Goal: Transaction & Acquisition: Purchase product/service

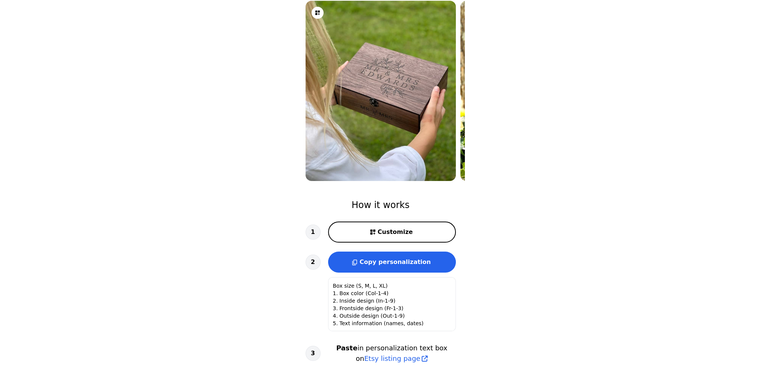
scroll to position [113, 0]
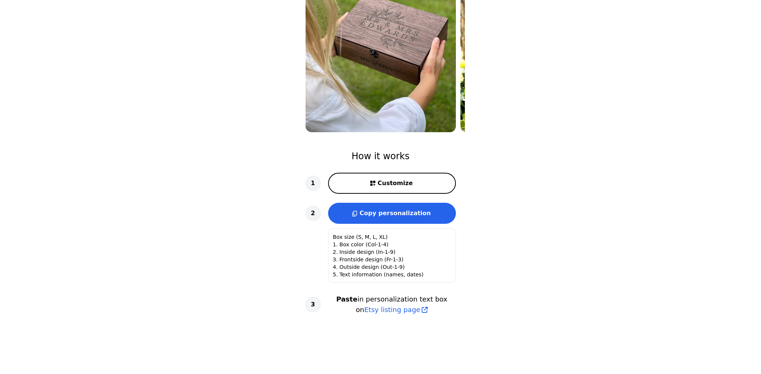
click at [418, 187] on button "Customize" at bounding box center [392, 183] width 128 height 21
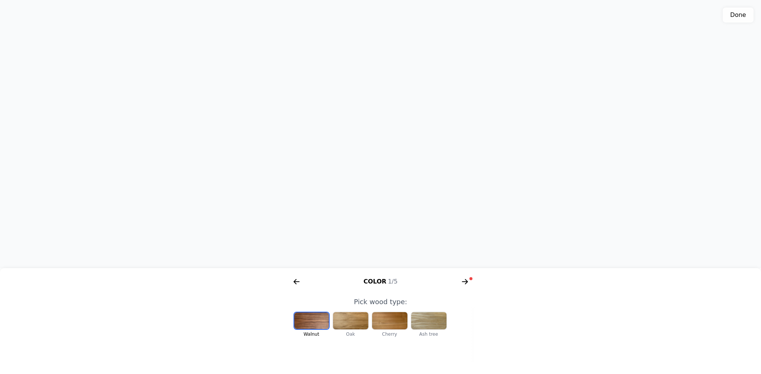
scroll to position [0, 155]
click at [314, 317] on div at bounding box center [311, 320] width 35 height 17
click at [348, 322] on div at bounding box center [350, 320] width 35 height 17
drag, startPoint x: 408, startPoint y: 162, endPoint x: 336, endPoint y: 167, distance: 72.3
click at [335, 165] on div "3D model. Use mouse, touch or arrow keys to move." at bounding box center [380, 134] width 761 height 268
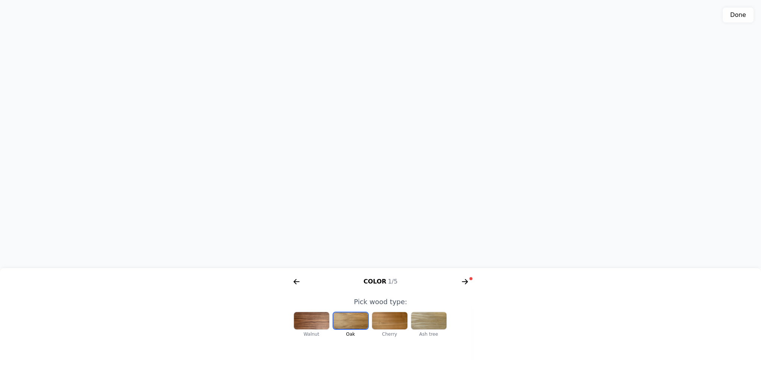
drag, startPoint x: 373, startPoint y: 142, endPoint x: 323, endPoint y: 145, distance: 49.6
click at [326, 139] on div "3D model. Use mouse, touch or arrow keys to move." at bounding box center [380, 134] width 761 height 268
click at [394, 322] on div at bounding box center [389, 320] width 35 height 17
drag, startPoint x: 462, startPoint y: 153, endPoint x: 353, endPoint y: 154, distance: 108.9
click at [353, 154] on div "3D model. Use mouse, touch or arrow keys to move." at bounding box center [380, 134] width 761 height 268
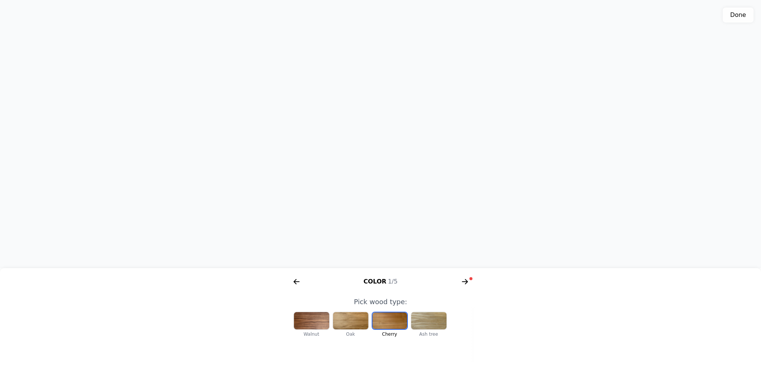
click at [430, 319] on div at bounding box center [428, 320] width 35 height 17
drag, startPoint x: 441, startPoint y: 141, endPoint x: 410, endPoint y: 139, distance: 30.9
click at [410, 139] on div "3D model. Use mouse, touch or arrow keys to move." at bounding box center [380, 134] width 761 height 268
click at [317, 325] on div at bounding box center [311, 320] width 35 height 17
drag, startPoint x: 363, startPoint y: 142, endPoint x: 361, endPoint y: 148, distance: 6.7
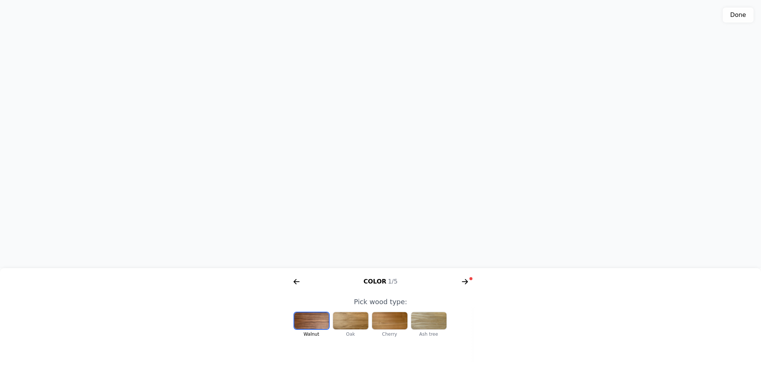
click at [361, 148] on div "3D model. Use mouse, touch or arrow keys to move." at bounding box center [380, 134] width 761 height 268
click at [464, 282] on icon "arrow right short" at bounding box center [465, 281] width 6 height 1
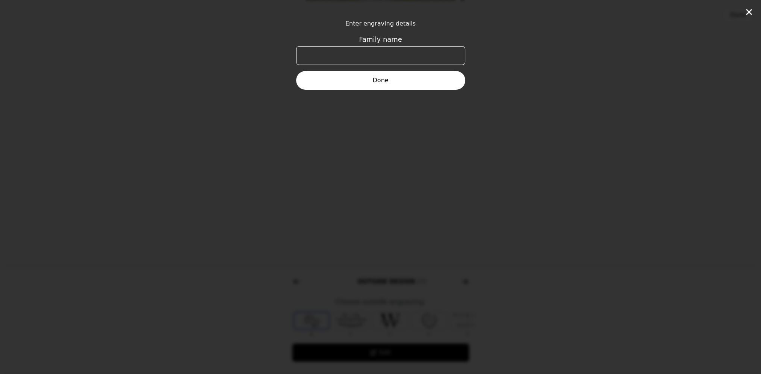
scroll to position [0, 288]
click at [372, 59] on input "Family name" at bounding box center [380, 55] width 169 height 19
type input "[PERSON_NAME]"
click at [430, 78] on button "Done" at bounding box center [380, 80] width 169 height 19
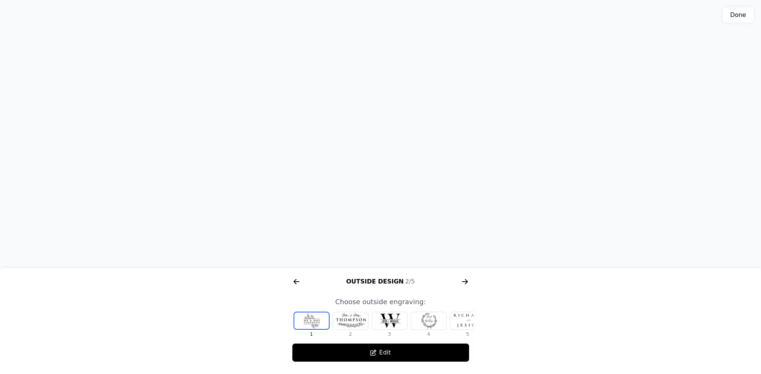
click at [423, 326] on div at bounding box center [428, 320] width 35 height 17
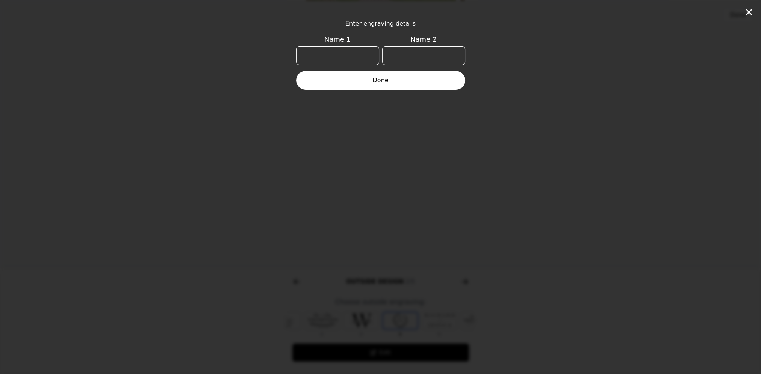
scroll to position [0, 48]
click at [347, 56] on input "Name 1" at bounding box center [337, 55] width 83 height 19
type input "[PERSON_NAME]"
click at [373, 85] on button "Done" at bounding box center [380, 80] width 169 height 19
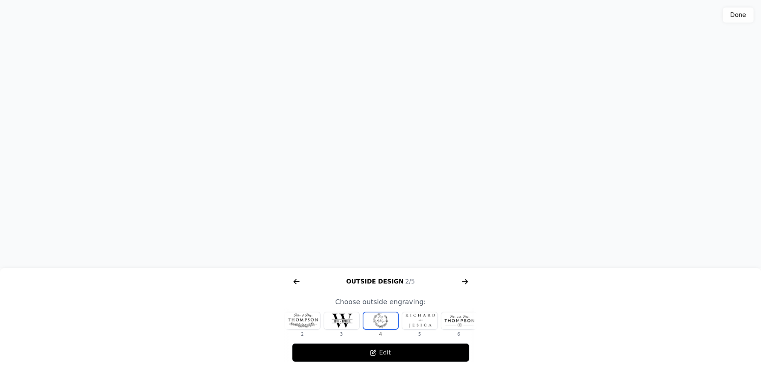
click at [462, 286] on icon "arrow right short" at bounding box center [465, 282] width 12 height 12
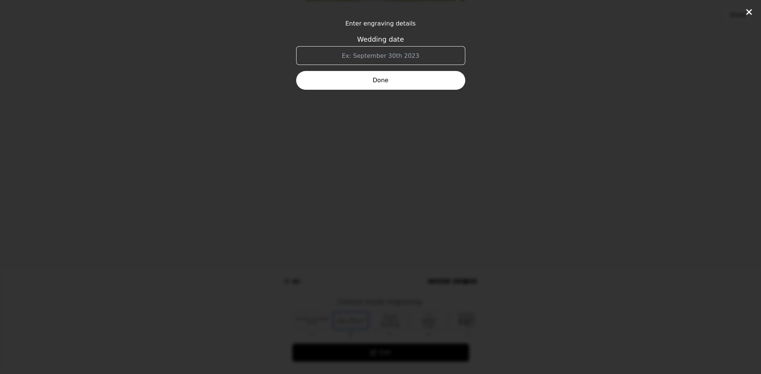
scroll to position [0, 481]
click at [370, 56] on input "Wedding date" at bounding box center [380, 55] width 169 height 19
drag, startPoint x: 406, startPoint y: 57, endPoint x: 364, endPoint y: 47, distance: 43.0
click at [364, 47] on input "[DATE]" at bounding box center [380, 55] width 169 height 19
type input "3"
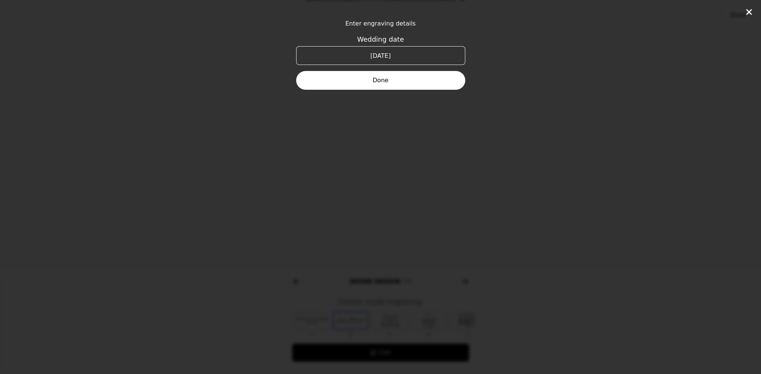
type input "[DATE]"
click at [394, 77] on button "Done" at bounding box center [380, 80] width 169 height 19
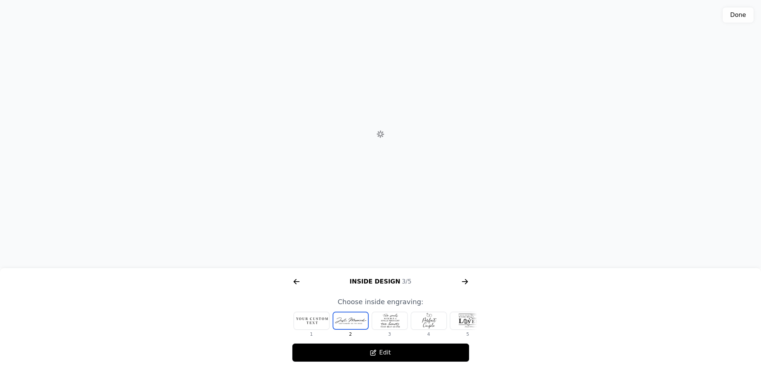
drag, startPoint x: 405, startPoint y: 160, endPoint x: 414, endPoint y: 179, distance: 21.0
click at [414, 179] on div "3D model. Use mouse, touch or arrow keys to move." at bounding box center [380, 134] width 761 height 268
click at [294, 282] on icon "arrow right short" at bounding box center [297, 281] width 6 height 1
click at [460, 328] on div at bounding box center [458, 320] width 35 height 17
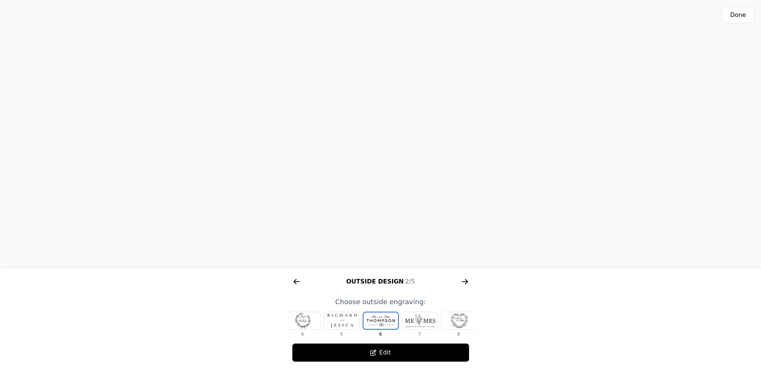
click at [424, 325] on div at bounding box center [419, 320] width 35 height 17
click at [296, 284] on icon "arrow right short" at bounding box center [294, 281] width 3 height 5
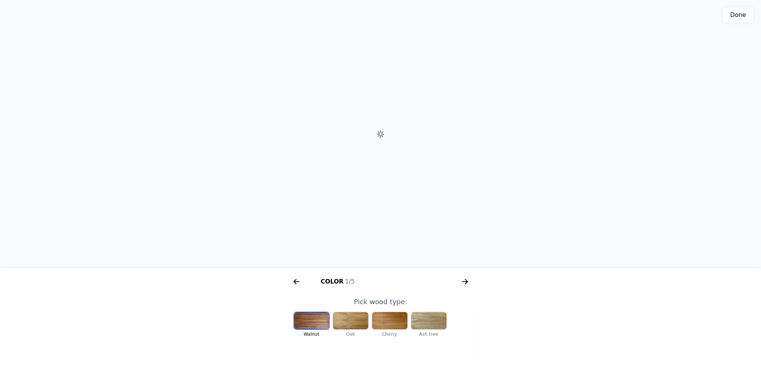
scroll to position [0, 96]
click at [318, 321] on div at bounding box center [311, 320] width 35 height 17
click at [469, 285] on icon "arrow right short" at bounding box center [465, 282] width 12 height 12
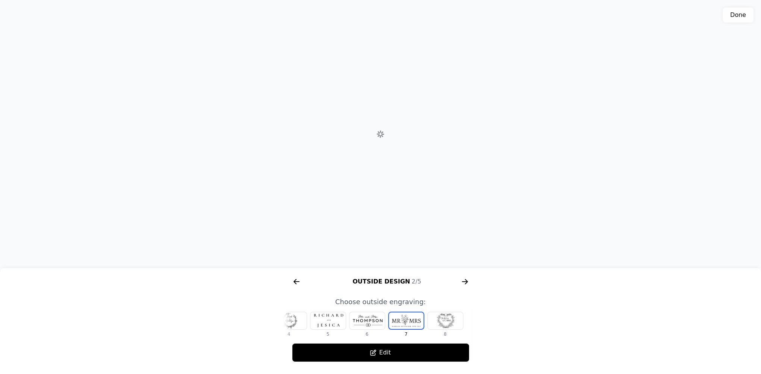
scroll to position [0, 288]
click at [294, 325] on div at bounding box center [288, 320] width 35 height 17
click at [418, 323] on div at bounding box center [419, 320] width 35 height 17
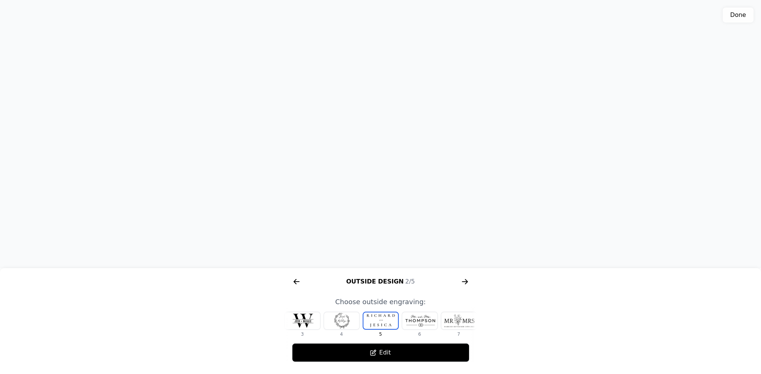
click at [418, 322] on div at bounding box center [419, 320] width 35 height 17
click at [416, 323] on div at bounding box center [419, 320] width 35 height 17
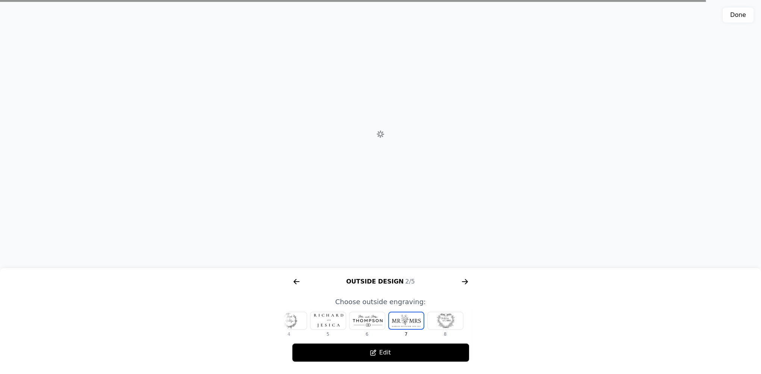
click at [436, 325] on div at bounding box center [444, 320] width 35 height 17
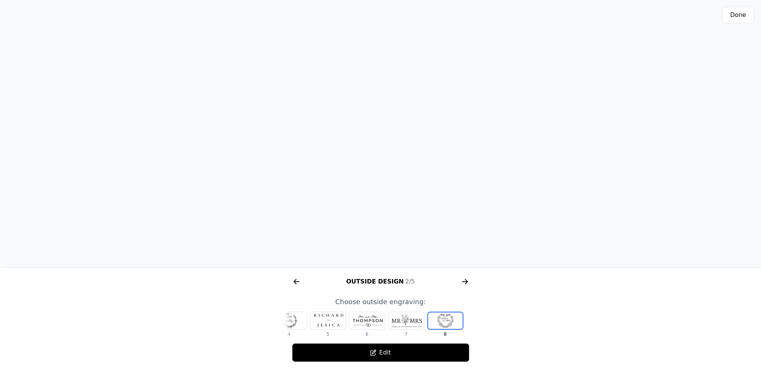
click at [381, 323] on div at bounding box center [366, 320] width 35 height 17
click at [347, 326] on div at bounding box center [341, 320] width 35 height 17
click at [342, 322] on div at bounding box center [341, 320] width 35 height 17
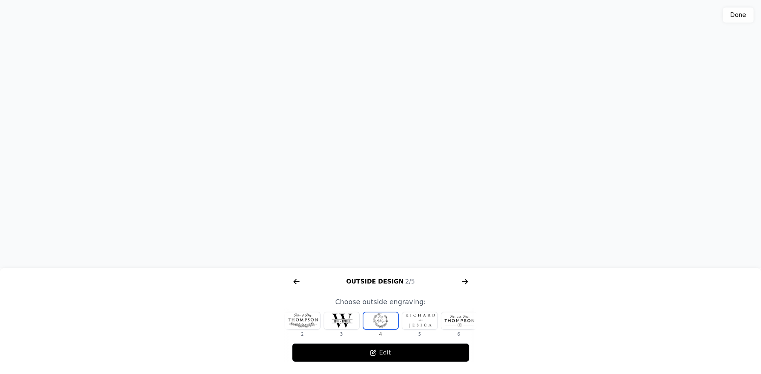
click at [340, 323] on div at bounding box center [341, 320] width 35 height 17
click at [311, 325] on div at bounding box center [302, 320] width 35 height 17
click at [352, 322] on div at bounding box center [350, 320] width 35 height 17
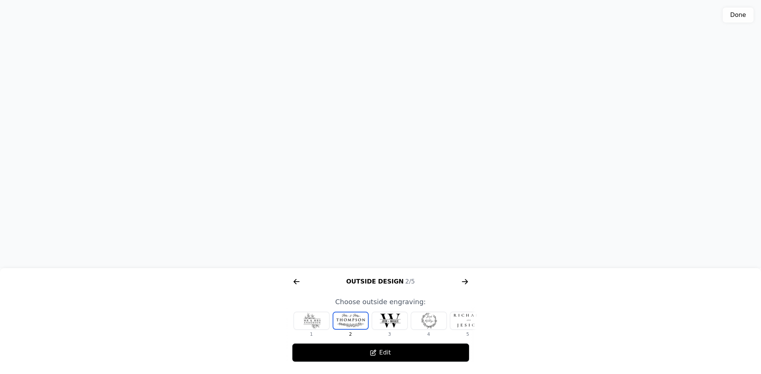
click at [382, 324] on div at bounding box center [389, 320] width 35 height 17
click at [409, 322] on div at bounding box center [419, 320] width 35 height 17
click at [418, 324] on div at bounding box center [419, 320] width 35 height 17
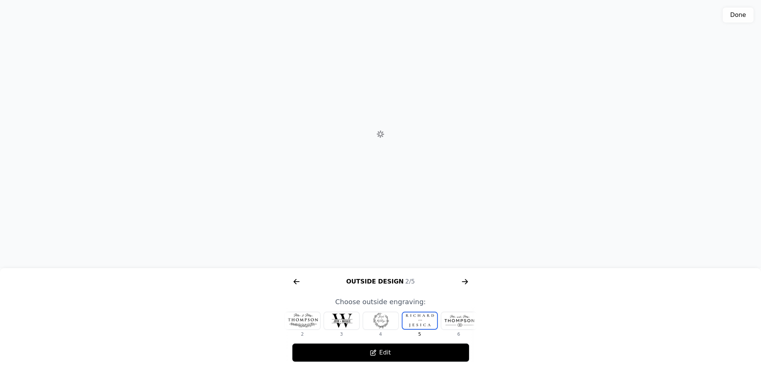
scroll to position [0, 87]
click at [418, 320] on div at bounding box center [419, 320] width 35 height 17
click at [421, 320] on div at bounding box center [419, 320] width 35 height 17
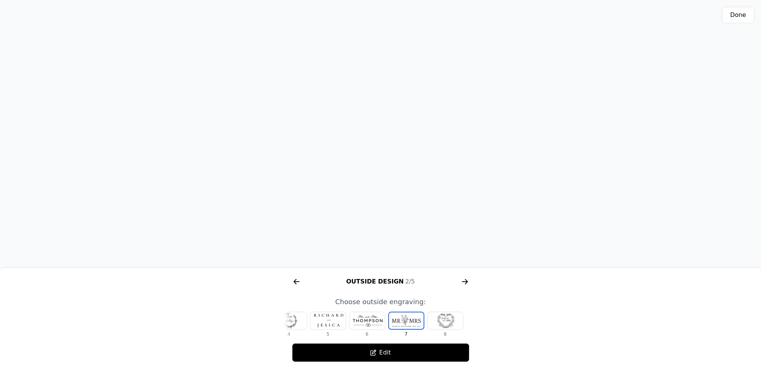
click at [445, 325] on div at bounding box center [444, 320] width 35 height 17
drag, startPoint x: 443, startPoint y: 322, endPoint x: 381, endPoint y: 321, distance: 62.4
click at [337, 321] on div "1 2 3 4 5 6 7 8" at bounding box center [241, 325] width 192 height 26
drag, startPoint x: 300, startPoint y: 321, endPoint x: 432, endPoint y: 326, distance: 131.9
click at [337, 326] on div "1 2 3 4 5 6 7 8" at bounding box center [241, 325] width 192 height 26
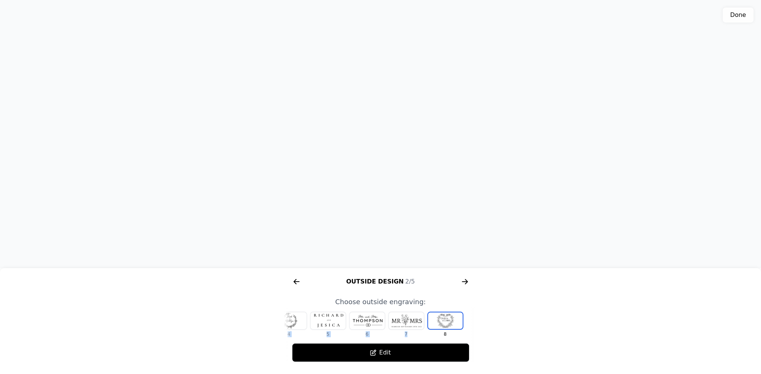
click at [294, 320] on div at bounding box center [288, 320] width 35 height 17
click at [308, 325] on div at bounding box center [302, 320] width 35 height 17
click at [304, 324] on div at bounding box center [311, 320] width 35 height 17
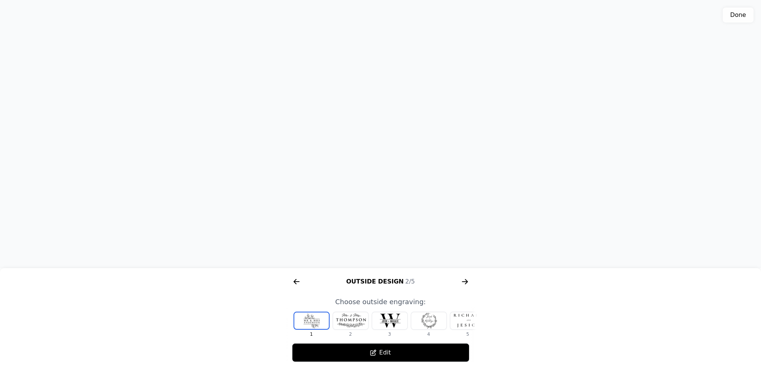
click at [295, 278] on icon "arrow right short" at bounding box center [296, 282] width 12 height 12
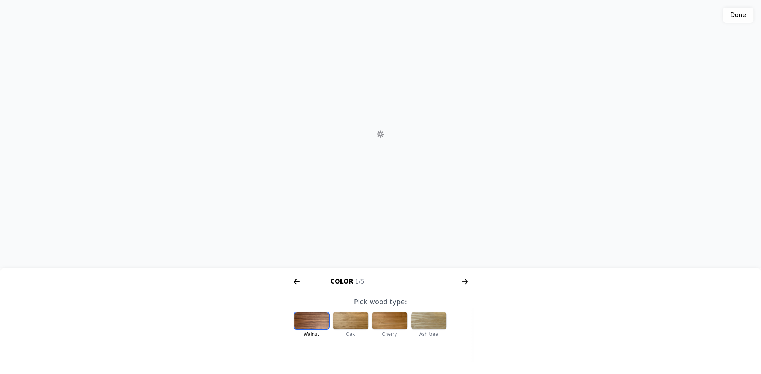
scroll to position [0, 96]
click at [294, 284] on icon "arrow right short" at bounding box center [296, 282] width 12 height 12
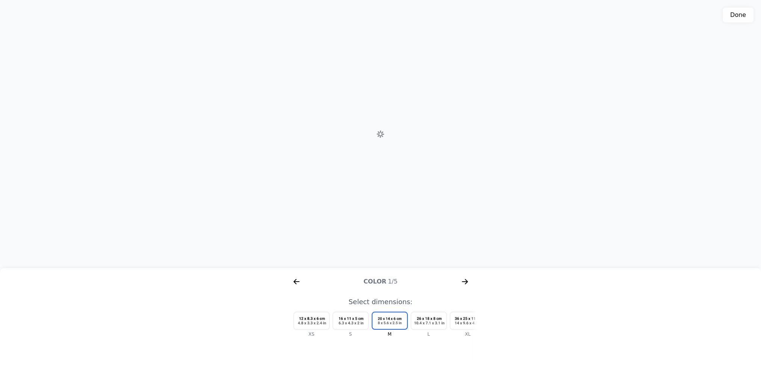
click at [295, 283] on icon "arrow right short" at bounding box center [294, 281] width 3 height 5
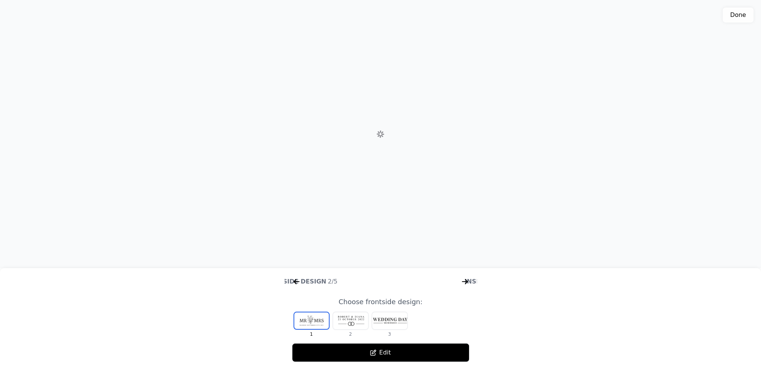
scroll to position [0, 673]
click at [463, 284] on icon "arrow right short" at bounding box center [465, 282] width 12 height 12
click at [464, 283] on icon "arrow right short" at bounding box center [465, 282] width 12 height 12
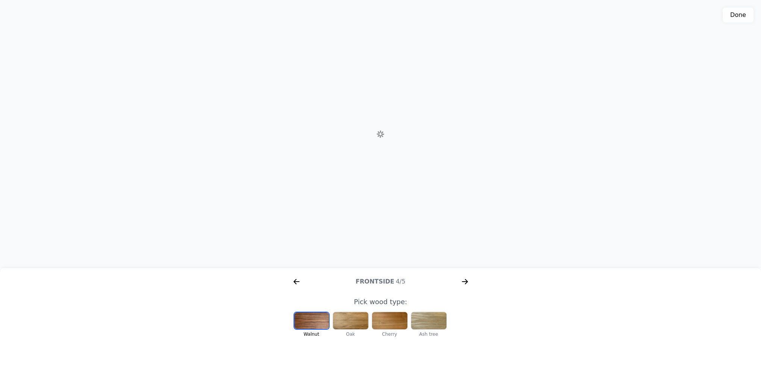
click at [465, 284] on icon "arrow right short" at bounding box center [465, 281] width 3 height 5
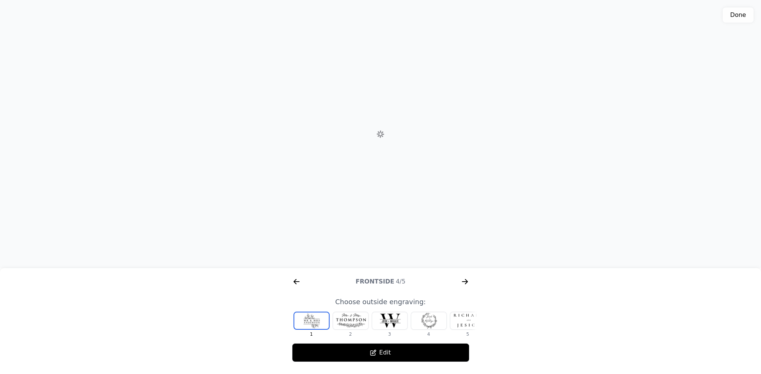
scroll to position [0, 288]
drag, startPoint x: 296, startPoint y: 284, endPoint x: 349, endPoint y: 309, distance: 58.3
click at [296, 284] on icon "arrow right short" at bounding box center [296, 282] width 12 height 12
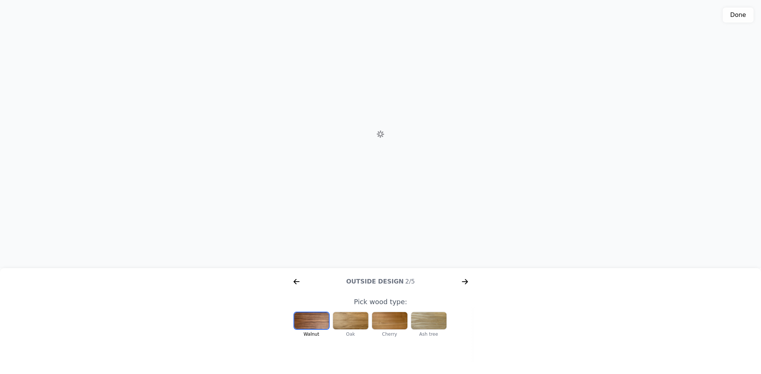
scroll to position [0, 273]
click at [309, 319] on div at bounding box center [311, 320] width 35 height 17
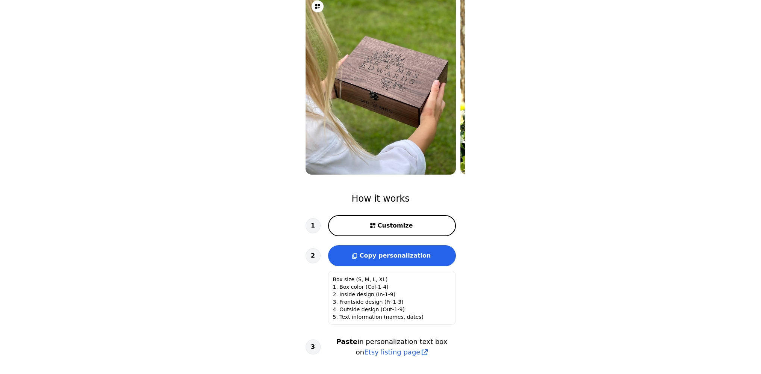
scroll to position [75, 0]
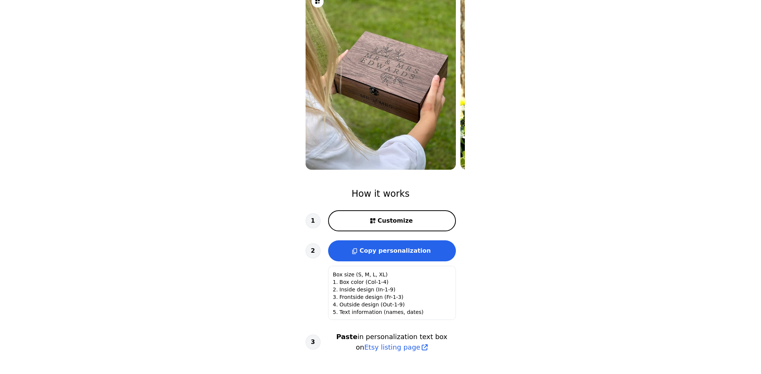
click at [382, 214] on button "Customize" at bounding box center [392, 220] width 128 height 21
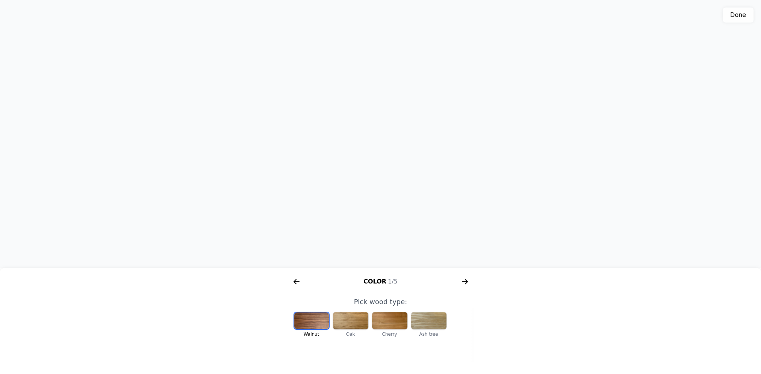
scroll to position [136, 0]
click at [314, 323] on div at bounding box center [311, 320] width 35 height 17
click at [464, 281] on icon "arrow right short" at bounding box center [465, 282] width 12 height 12
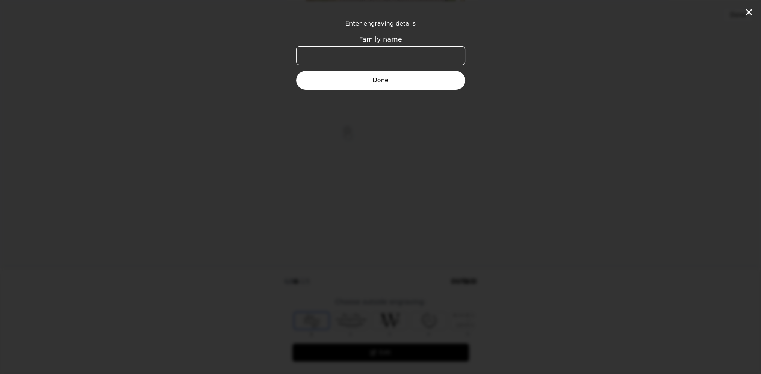
scroll to position [0, 288]
click at [367, 57] on input "Family name" at bounding box center [380, 55] width 169 height 19
type input "d"
type input "[PERSON_NAME]"
click at [378, 80] on button "Done" at bounding box center [380, 80] width 169 height 19
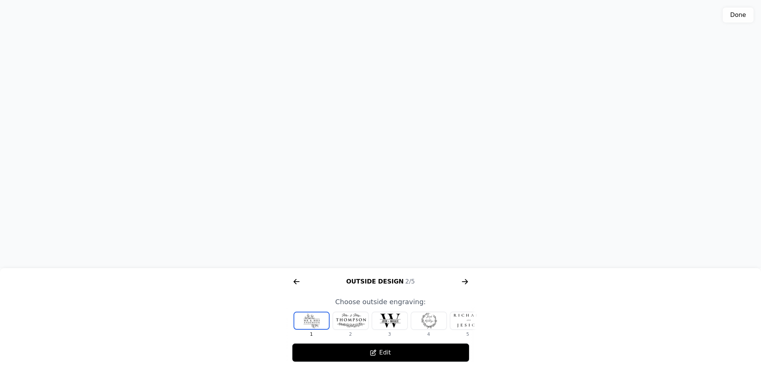
click at [429, 321] on div at bounding box center [428, 320] width 35 height 17
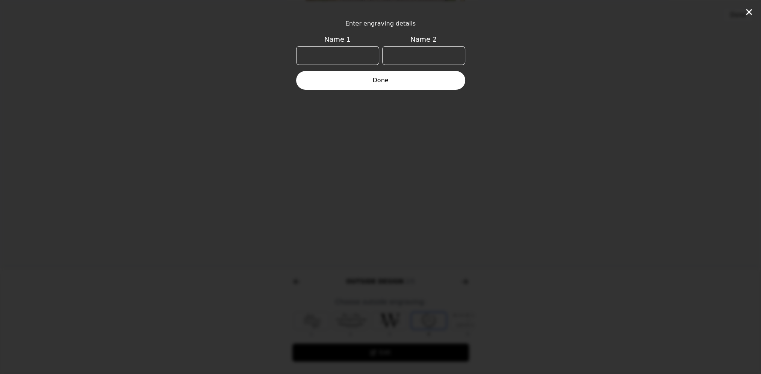
scroll to position [0, 48]
click at [344, 53] on input "Name 1" at bounding box center [337, 55] width 83 height 19
type input "[PERSON_NAME]"
click at [364, 77] on button "Done" at bounding box center [380, 80] width 169 height 19
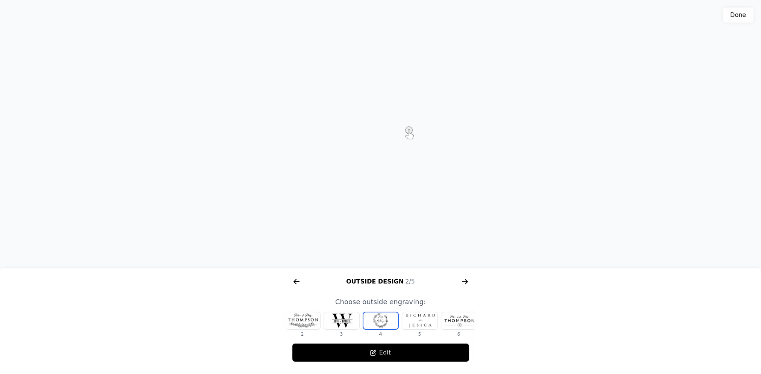
click at [385, 324] on div at bounding box center [380, 320] width 35 height 17
drag, startPoint x: 380, startPoint y: 152, endPoint x: 377, endPoint y: 130, distance: 21.9
click at [377, 130] on div "3D model. Use mouse, touch or arrow keys to move." at bounding box center [380, 134] width 761 height 268
drag, startPoint x: 413, startPoint y: 172, endPoint x: 421, endPoint y: 201, distance: 30.2
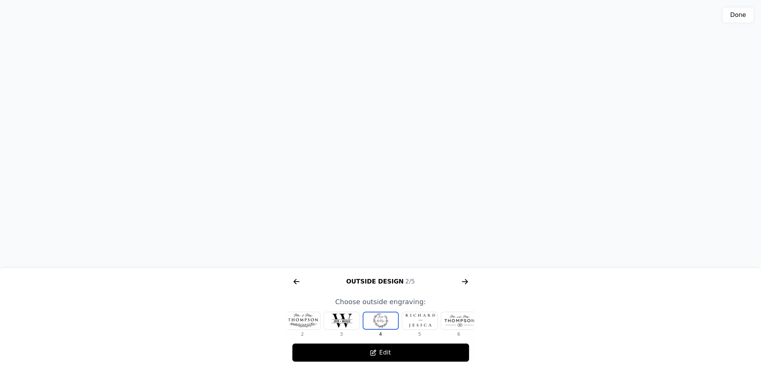
click at [421, 201] on div "3D model. Use mouse, touch or arrow keys to move." at bounding box center [380, 134] width 761 height 268
click at [465, 328] on div at bounding box center [458, 320] width 35 height 17
drag, startPoint x: 394, startPoint y: 131, endPoint x: 393, endPoint y: 146, distance: 15.0
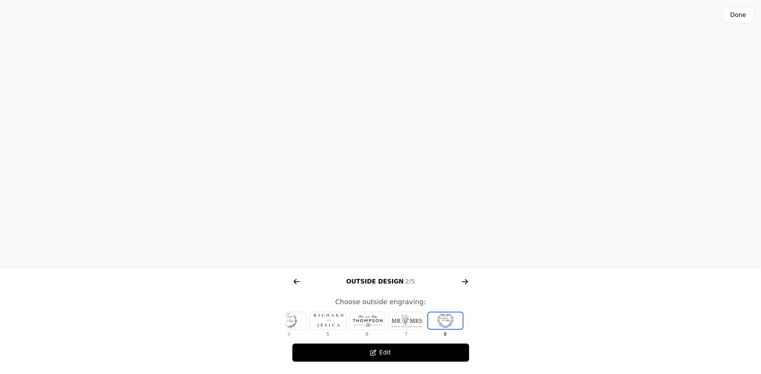
click at [393, 146] on div "3D model. Use mouse, touch or arrow keys to move." at bounding box center [380, 134] width 761 height 268
click at [444, 320] on div at bounding box center [445, 320] width 35 height 17
click at [369, 352] on button "Edit" at bounding box center [380, 352] width 177 height 19
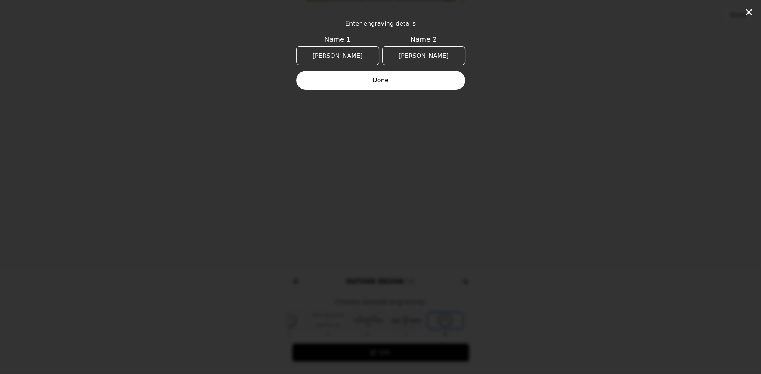
drag, startPoint x: 355, startPoint y: 55, endPoint x: 309, endPoint y: 47, distance: 46.6
click at [309, 47] on input "[PERSON_NAME]" at bounding box center [337, 55] width 83 height 19
type input "[PERSON_NAME]"
click at [338, 80] on button "Done" at bounding box center [380, 80] width 169 height 19
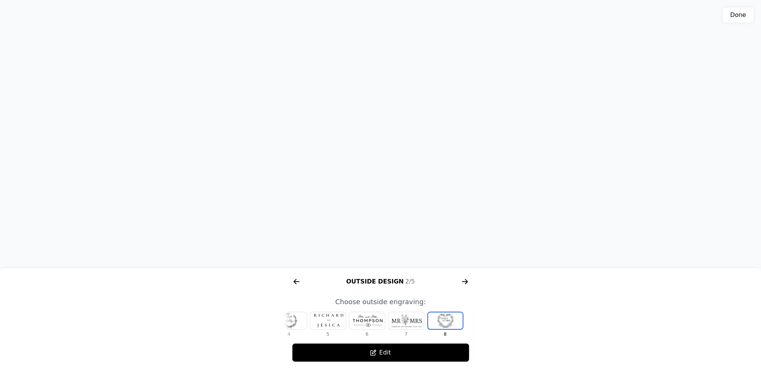
click at [437, 323] on div at bounding box center [445, 320] width 35 height 17
click at [359, 359] on button "Edit" at bounding box center [380, 352] width 177 height 19
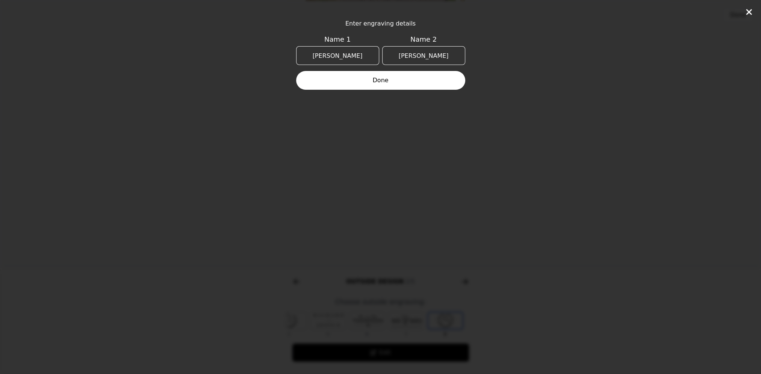
drag, startPoint x: 355, startPoint y: 54, endPoint x: 287, endPoint y: 53, distance: 67.6
click at [287, 52] on div "Enter engraving details Name 1 Daniel Name 2 Lina Done" at bounding box center [380, 187] width 761 height 374
type input "[PERSON_NAME]"
click at [380, 83] on button "Done" at bounding box center [380, 80] width 169 height 19
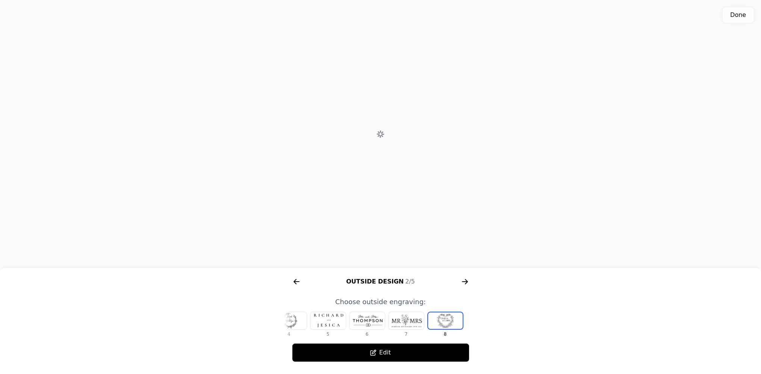
click at [471, 200] on div "3D model. Use mouse, touch or arrow keys to move." at bounding box center [380, 134] width 761 height 268
drag, startPoint x: 405, startPoint y: 135, endPoint x: 412, endPoint y: 131, distance: 8.2
click at [412, 131] on div "3D model. Use mouse, touch or arrow keys to move." at bounding box center [380, 134] width 761 height 268
click at [401, 317] on div at bounding box center [405, 320] width 35 height 17
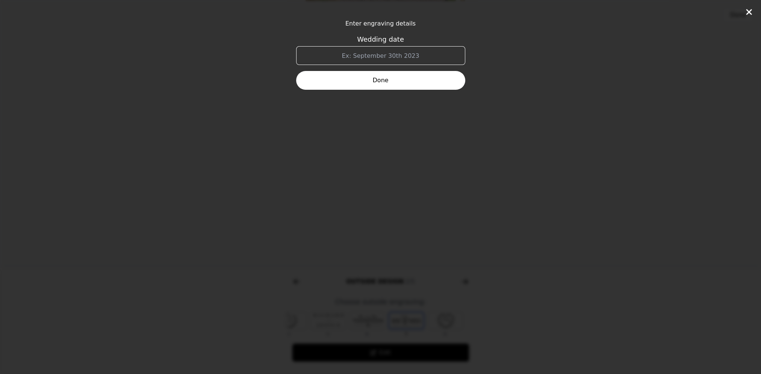
click at [369, 53] on input "Wedding date" at bounding box center [380, 55] width 169 height 19
type input "3"
type input "30.08.2025"
click at [395, 87] on button "Done" at bounding box center [380, 80] width 169 height 19
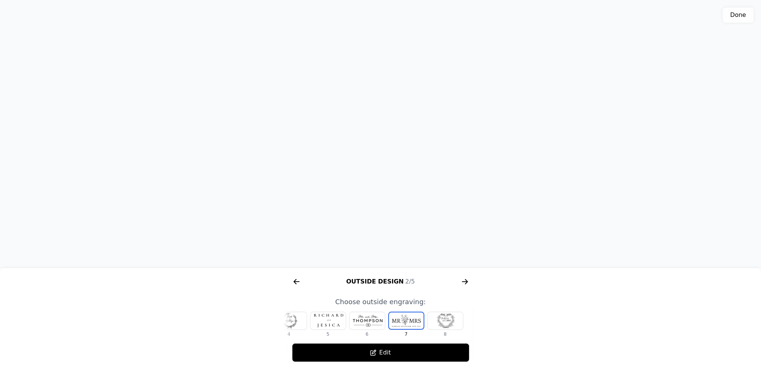
click at [448, 324] on div at bounding box center [444, 320] width 35 height 17
click at [415, 325] on div at bounding box center [405, 320] width 35 height 17
click at [453, 321] on div at bounding box center [444, 320] width 35 height 17
click at [294, 315] on div at bounding box center [288, 320] width 35 height 17
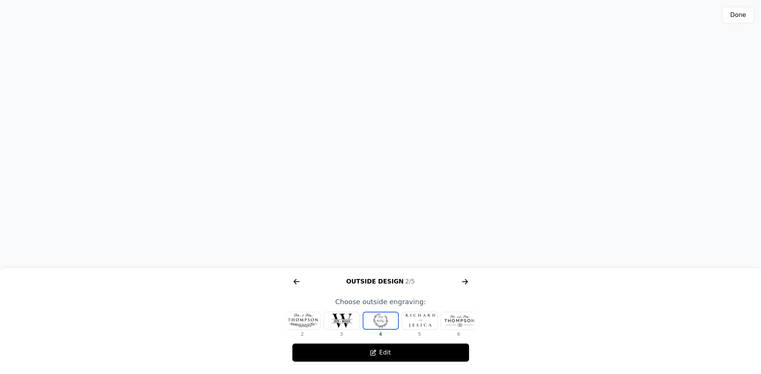
drag, startPoint x: 419, startPoint y: 168, endPoint x: 398, endPoint y: 182, distance: 25.4
click at [398, 182] on div "3D model. Use mouse, touch or arrow keys to move." at bounding box center [380, 134] width 761 height 268
click at [294, 286] on icon "arrow right short" at bounding box center [296, 282] width 12 height 12
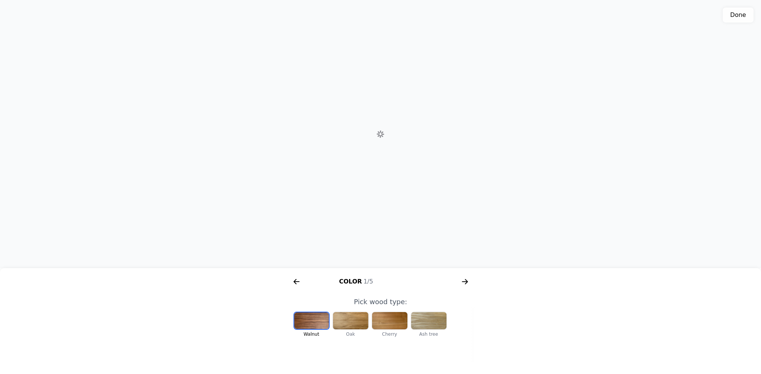
scroll to position [0, 96]
click at [464, 282] on icon "arrow right short" at bounding box center [465, 282] width 12 height 12
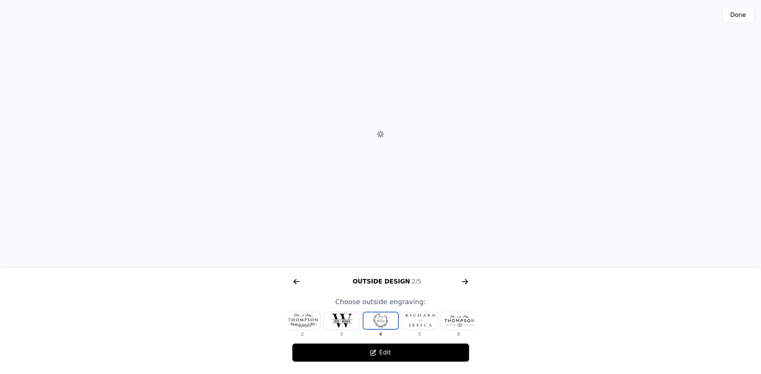
scroll to position [0, 288]
click at [430, 331] on div "5" at bounding box center [420, 325] width 36 height 26
click at [351, 323] on div at bounding box center [341, 320] width 35 height 17
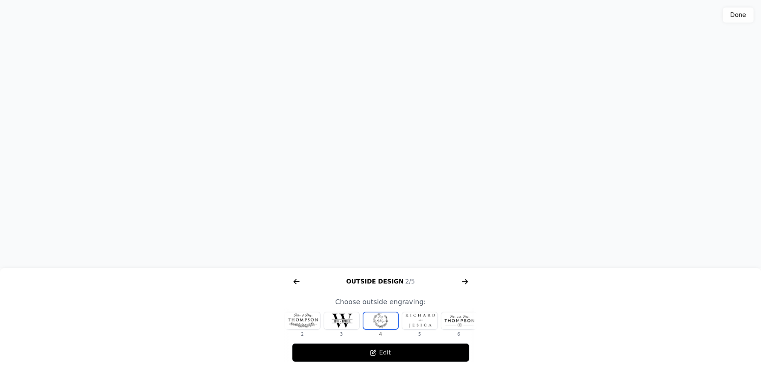
click at [462, 326] on div at bounding box center [458, 320] width 35 height 17
click at [411, 316] on div at bounding box center [405, 320] width 35 height 17
click at [439, 319] on div at bounding box center [444, 320] width 35 height 17
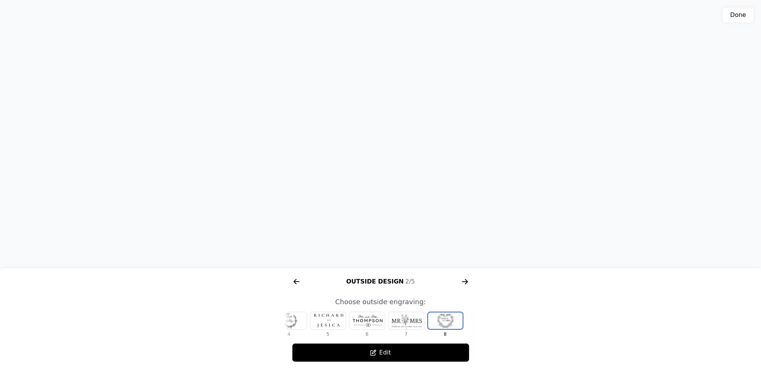
click at [298, 322] on div at bounding box center [288, 320] width 35 height 17
click at [293, 281] on icon "arrow right short" at bounding box center [296, 282] width 12 height 12
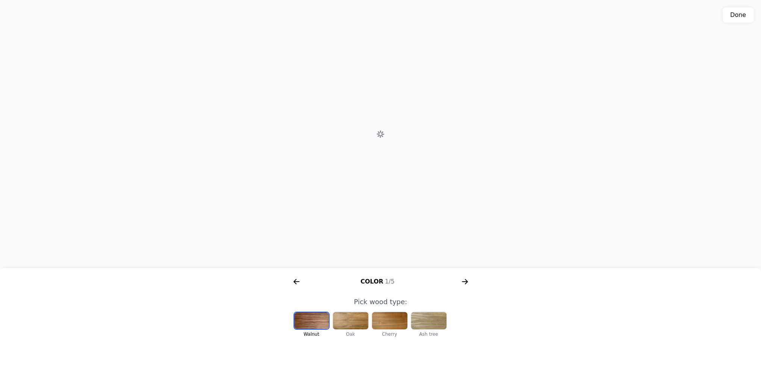
scroll to position [0, 96]
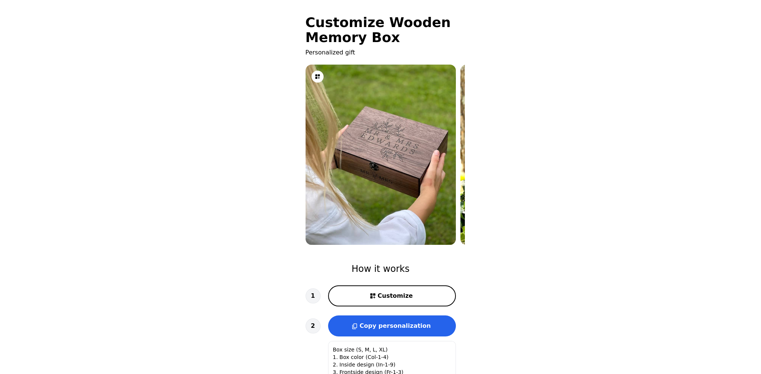
click at [409, 297] on button "Customize" at bounding box center [392, 295] width 128 height 21
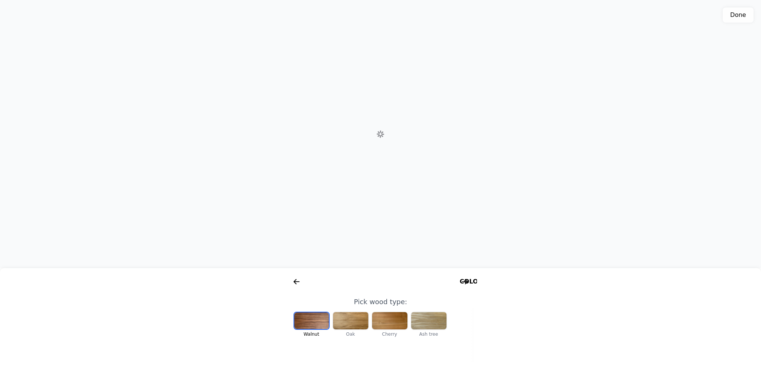
scroll to position [0, 96]
click at [463, 279] on icon "arrow right short" at bounding box center [465, 282] width 12 height 12
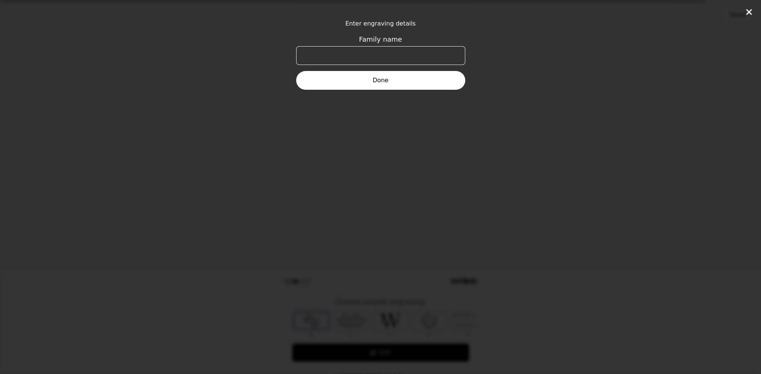
scroll to position [0, 288]
click at [359, 51] on input "Family name" at bounding box center [380, 55] width 169 height 19
type input "[PERSON_NAME]"
click at [388, 84] on button "Done" at bounding box center [380, 80] width 169 height 19
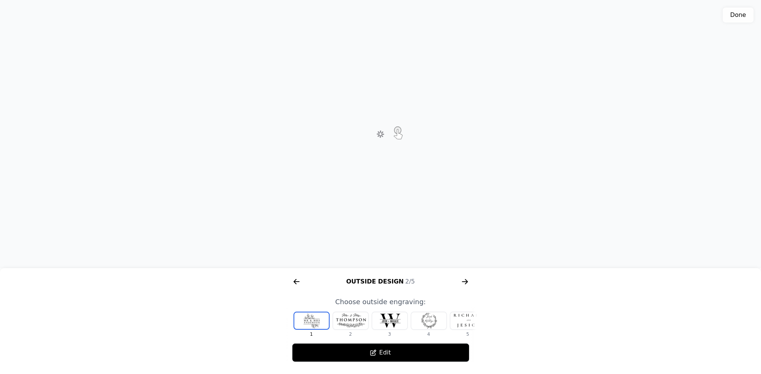
click at [465, 328] on div at bounding box center [467, 320] width 35 height 17
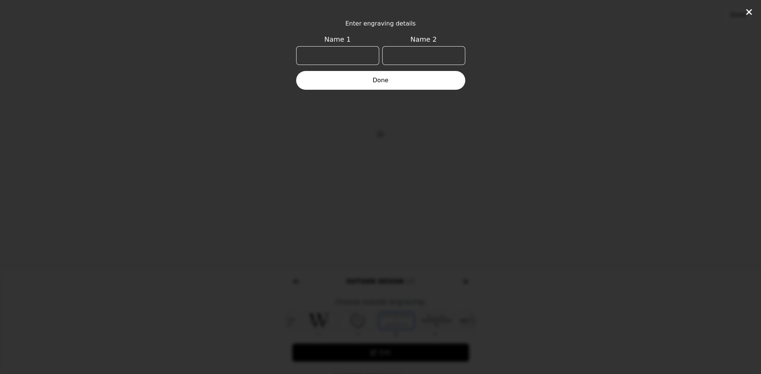
scroll to position [0, 87]
click at [349, 45] on label "Name 1" at bounding box center [337, 52] width 83 height 37
click at [349, 46] on input "Name 1" at bounding box center [337, 55] width 83 height 19
click at [346, 52] on input "Name 1" at bounding box center [337, 55] width 83 height 19
type input "[PERSON_NAME]"
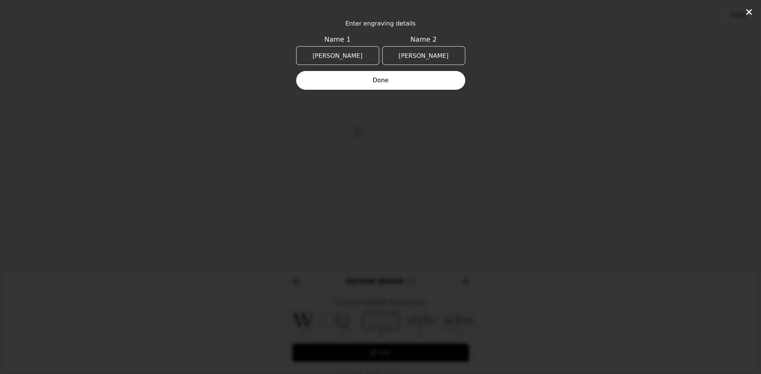
type input "[PERSON_NAME]"
click at [348, 77] on button "Done" at bounding box center [380, 80] width 169 height 19
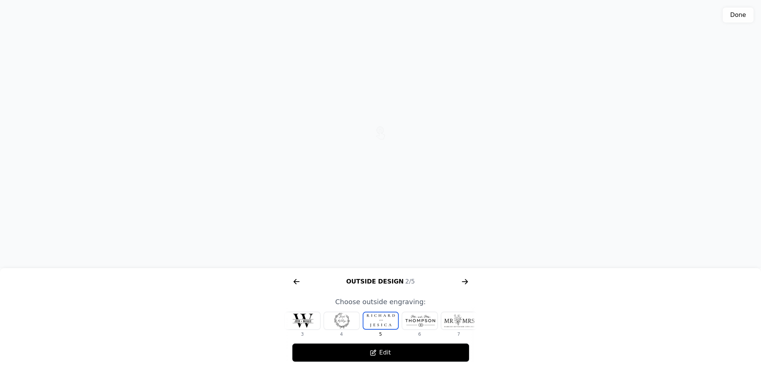
click at [464, 284] on icon "arrow right short" at bounding box center [465, 282] width 12 height 12
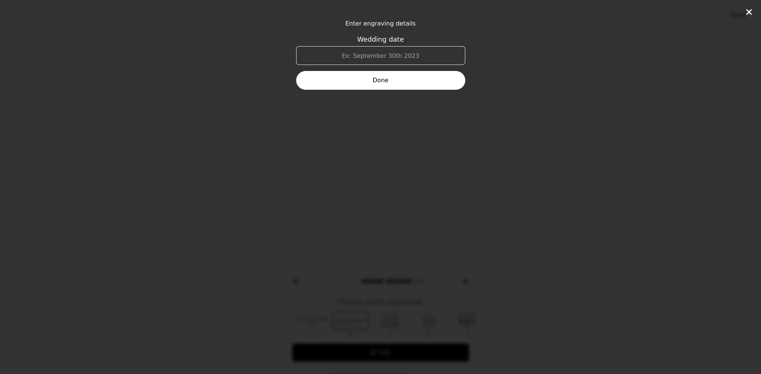
scroll to position [0, 481]
click at [346, 52] on input "Wedding date" at bounding box center [380, 55] width 169 height 19
type input "30.08.2025"
click at [395, 86] on button "Done" at bounding box center [380, 80] width 169 height 19
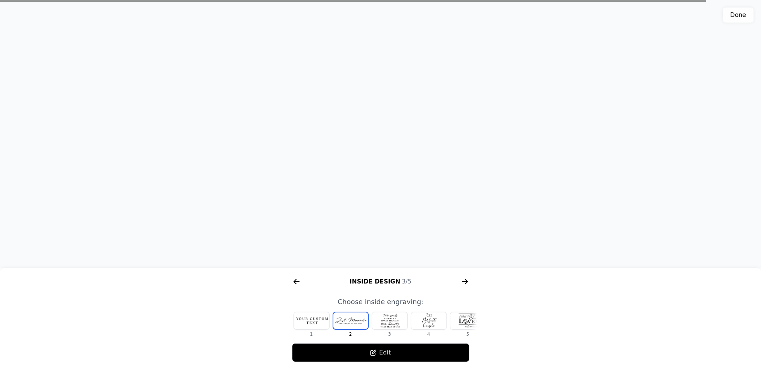
click at [293, 281] on icon "arrow right short" at bounding box center [294, 281] width 3 height 5
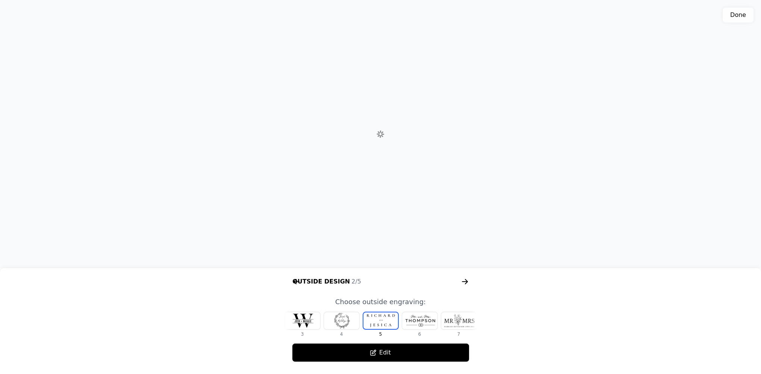
scroll to position [0, 288]
click at [454, 320] on div at bounding box center [458, 320] width 35 height 17
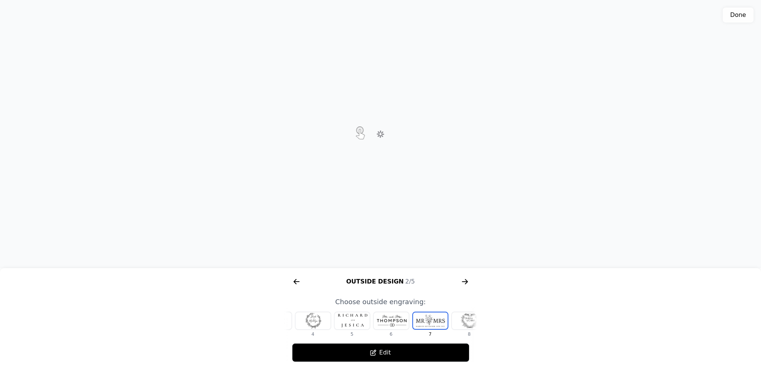
scroll to position [0, 140]
click at [448, 323] on div at bounding box center [444, 320] width 35 height 17
click at [296, 324] on div at bounding box center [288, 320] width 35 height 17
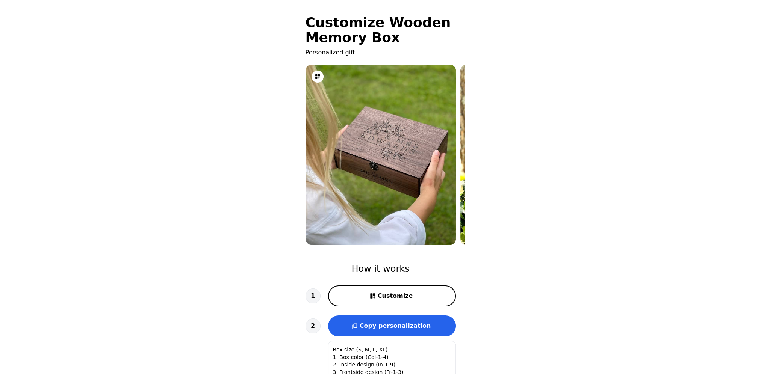
click at [406, 298] on span "Customize" at bounding box center [394, 295] width 35 height 9
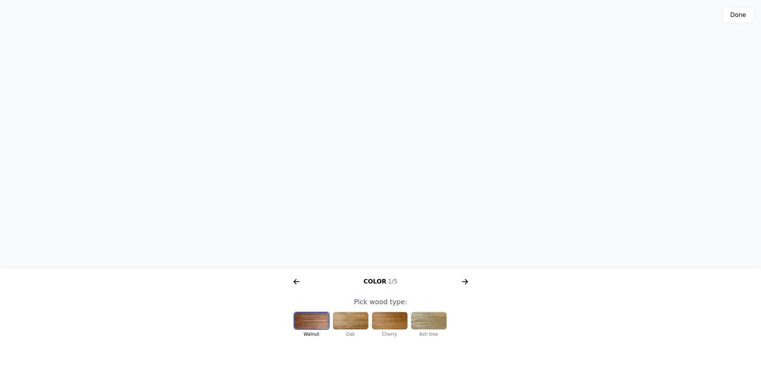
scroll to position [0, 155]
click at [463, 280] on icon "arrow right short" at bounding box center [465, 282] width 12 height 12
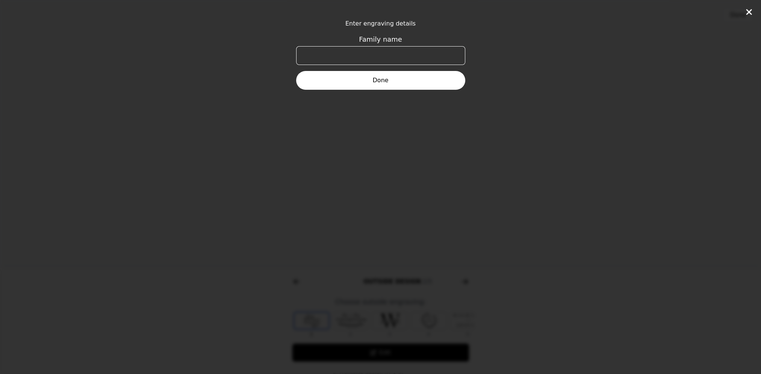
scroll to position [0, 288]
click at [377, 60] on input "Family name" at bounding box center [380, 55] width 169 height 19
type input "[PERSON_NAME]"
click at [380, 83] on button "Done" at bounding box center [380, 80] width 169 height 19
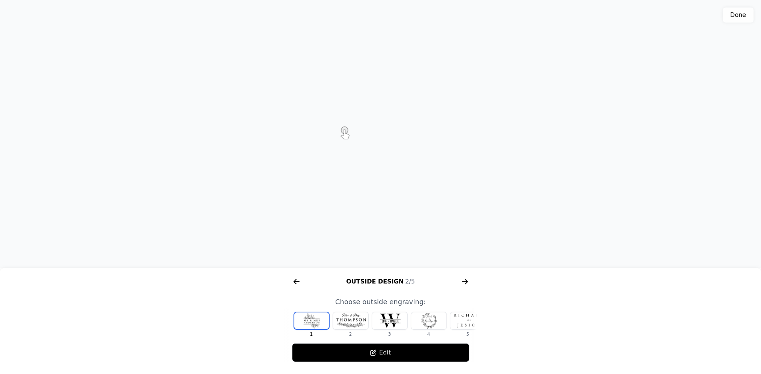
click at [465, 324] on div at bounding box center [467, 320] width 35 height 17
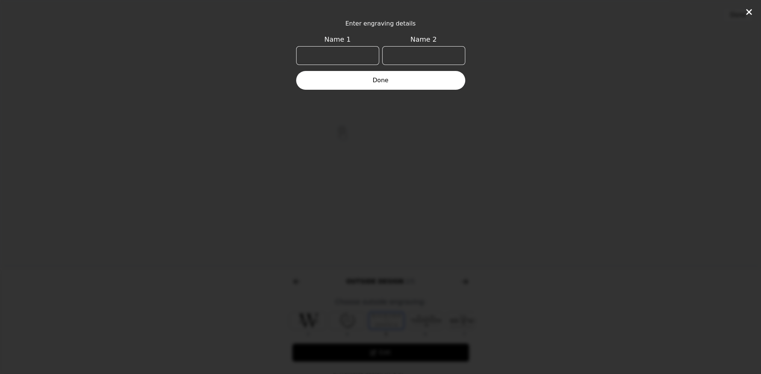
scroll to position [0, 87]
click at [337, 56] on input "Name 1" at bounding box center [337, 55] width 83 height 19
type input "[PERSON_NAME]"
click at [352, 76] on button "Done" at bounding box center [380, 80] width 169 height 19
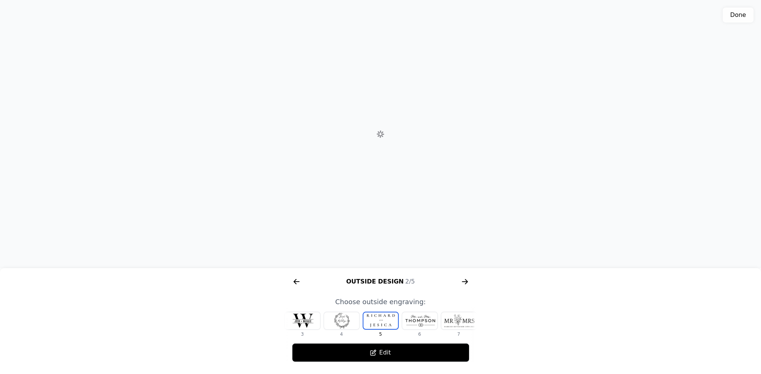
click at [462, 284] on icon "arrow right short" at bounding box center [465, 282] width 12 height 12
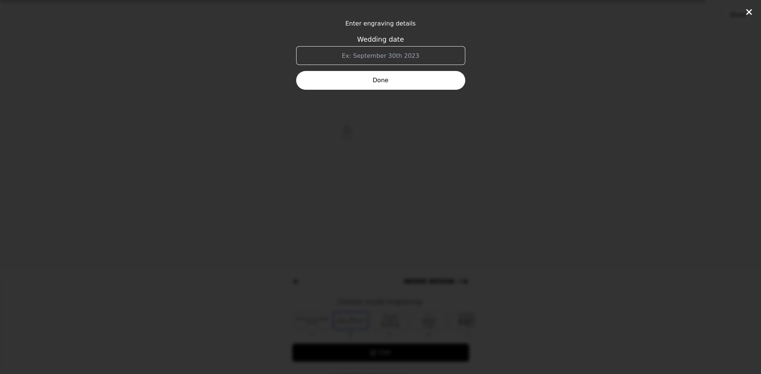
scroll to position [0, 481]
click at [359, 56] on input "Wedding date" at bounding box center [380, 55] width 169 height 19
type input "30.08.2025"
click at [384, 83] on button "Done" at bounding box center [380, 80] width 169 height 19
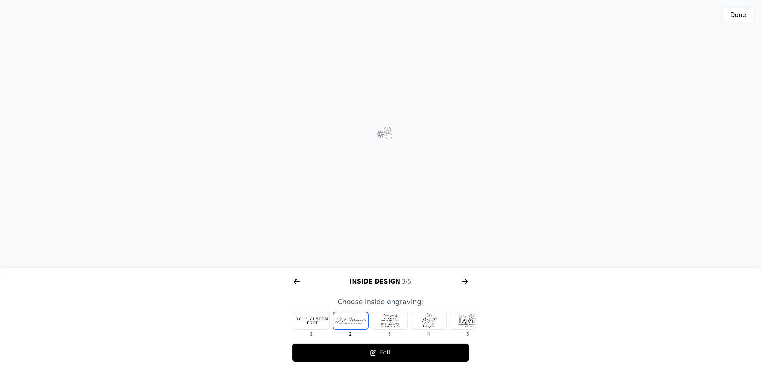
click at [296, 282] on icon "arrow right short" at bounding box center [297, 281] width 6 height 1
click at [459, 322] on div at bounding box center [458, 320] width 35 height 17
click at [451, 324] on div at bounding box center [444, 320] width 35 height 17
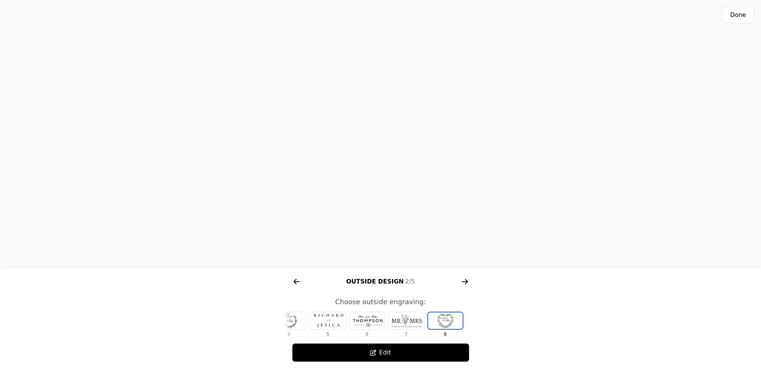
click at [446, 317] on div at bounding box center [445, 320] width 35 height 17
drag, startPoint x: 382, startPoint y: 166, endPoint x: 355, endPoint y: 141, distance: 36.4
click at [355, 141] on div "3D model. Use mouse, touch or arrow keys to move." at bounding box center [380, 134] width 761 height 268
drag, startPoint x: 411, startPoint y: 324, endPoint x: 422, endPoint y: 326, distance: 11.9
click at [411, 325] on div at bounding box center [405, 320] width 35 height 17
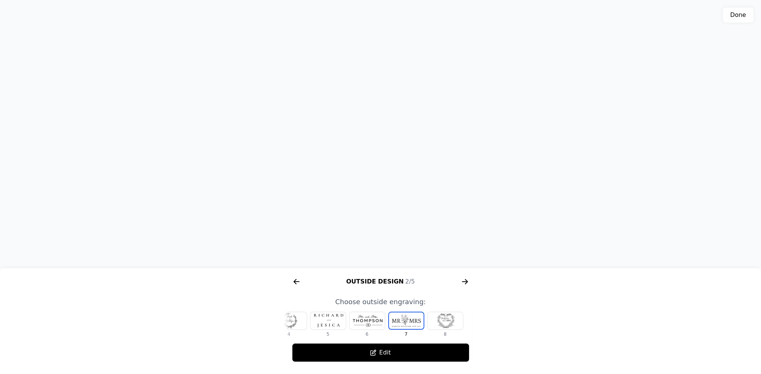
click at [444, 325] on div at bounding box center [444, 320] width 35 height 17
drag, startPoint x: 335, startPoint y: 176, endPoint x: 384, endPoint y: 208, distance: 58.3
click at [384, 208] on div "3D model. Use mouse, touch or arrow keys to move." at bounding box center [380, 134] width 761 height 268
drag, startPoint x: 336, startPoint y: 197, endPoint x: 315, endPoint y: 199, distance: 21.2
click at [315, 199] on div "3D model. Use mouse, touch or arrow keys to move." at bounding box center [380, 134] width 761 height 268
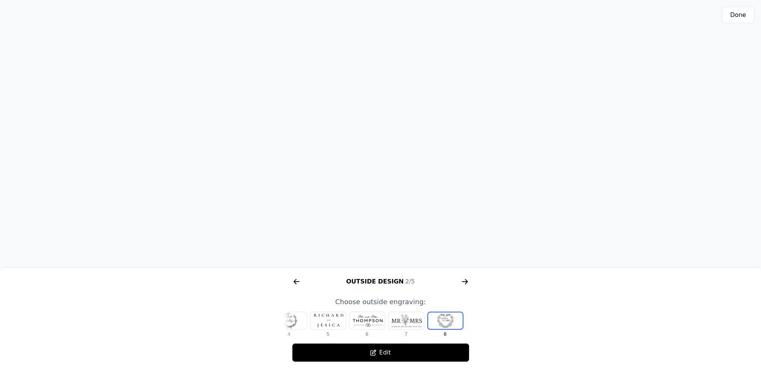
click at [304, 320] on div at bounding box center [288, 320] width 35 height 17
drag, startPoint x: 423, startPoint y: 185, endPoint x: 190, endPoint y: 180, distance: 233.3
click at [190, 180] on div "3D model. Use mouse, touch or arrow keys to move." at bounding box center [380, 134] width 761 height 268
drag, startPoint x: 416, startPoint y: 139, endPoint x: 373, endPoint y: 134, distance: 43.8
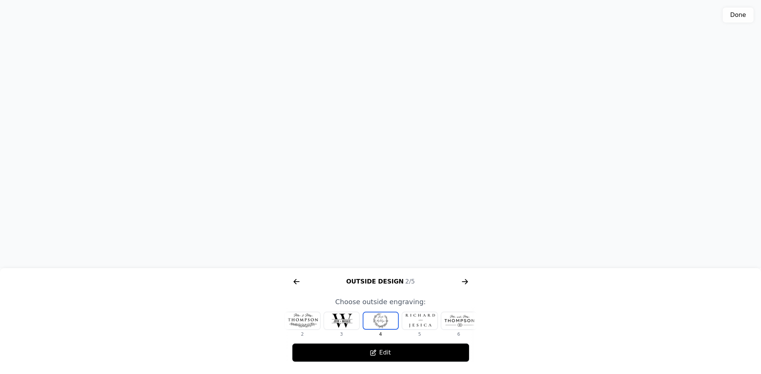
click at [373, 134] on div "3D model. Use mouse, touch or arrow keys to move." at bounding box center [380, 134] width 761 height 268
click at [463, 281] on icon "arrow right short" at bounding box center [465, 282] width 12 height 12
click at [465, 323] on div at bounding box center [467, 320] width 35 height 17
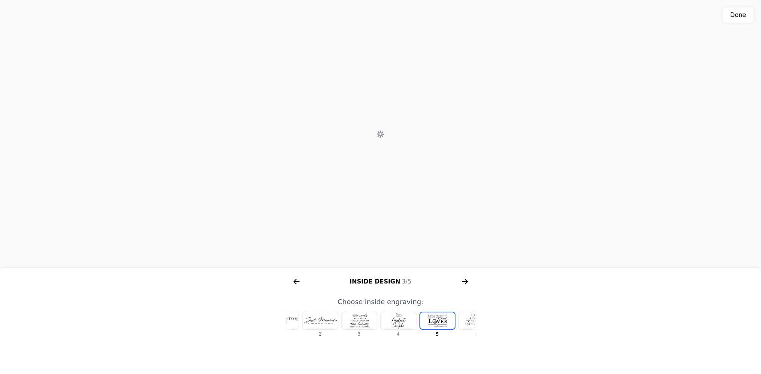
scroll to position [0, 87]
click at [464, 328] on div at bounding box center [458, 320] width 35 height 17
click at [437, 320] on div at bounding box center [420, 321] width 36 height 18
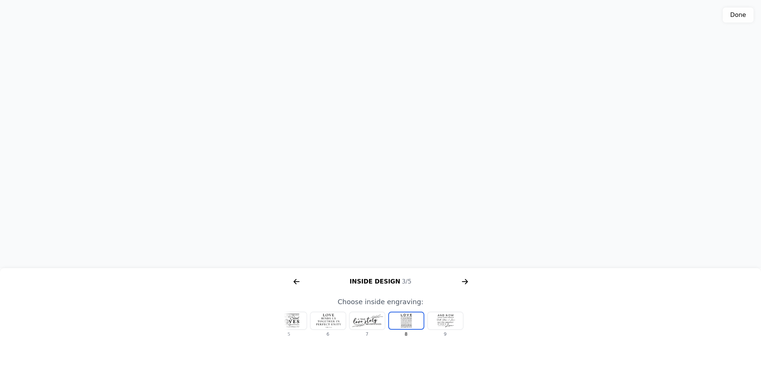
click at [447, 323] on div at bounding box center [444, 320] width 35 height 17
click at [416, 325] on div at bounding box center [405, 320] width 35 height 17
click at [373, 323] on div at bounding box center [366, 320] width 35 height 17
click at [349, 322] on div at bounding box center [341, 320] width 35 height 17
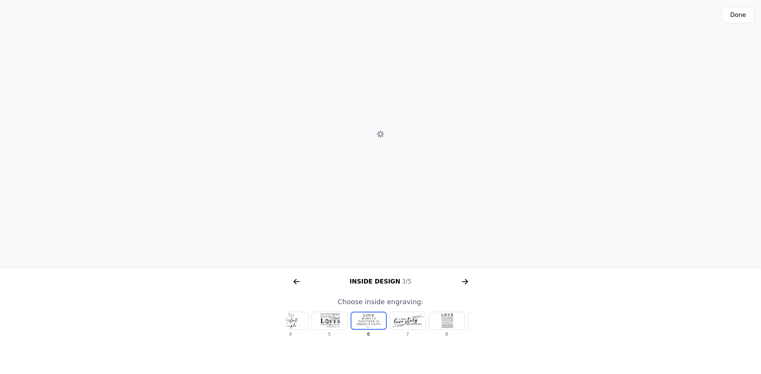
scroll to position [0, 126]
click at [345, 322] on div at bounding box center [341, 320] width 35 height 17
click at [349, 316] on div at bounding box center [341, 320] width 35 height 17
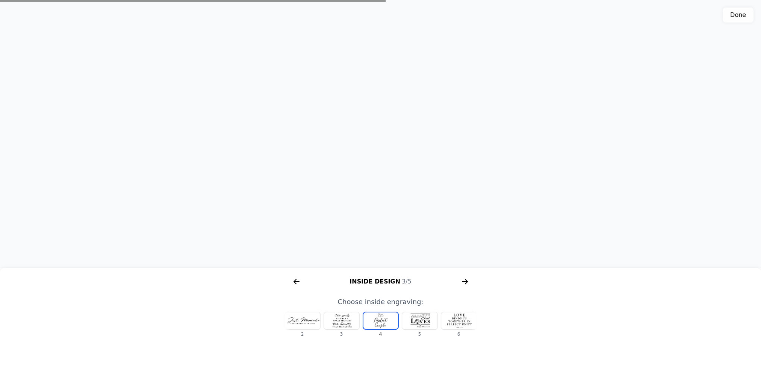
click at [346, 322] on div at bounding box center [341, 320] width 35 height 17
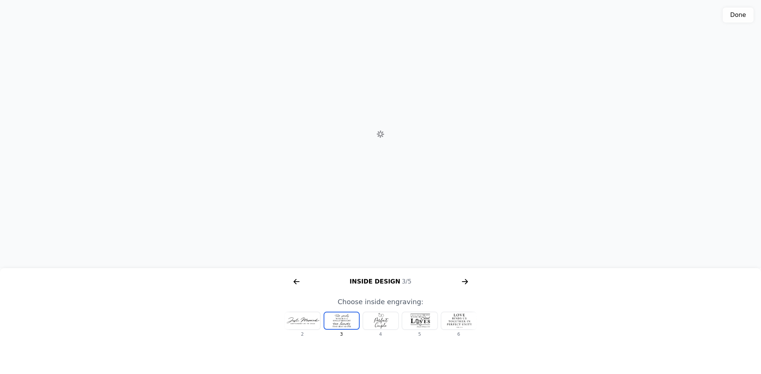
scroll to position [0, 9]
click at [338, 328] on div at bounding box center [341, 320] width 35 height 17
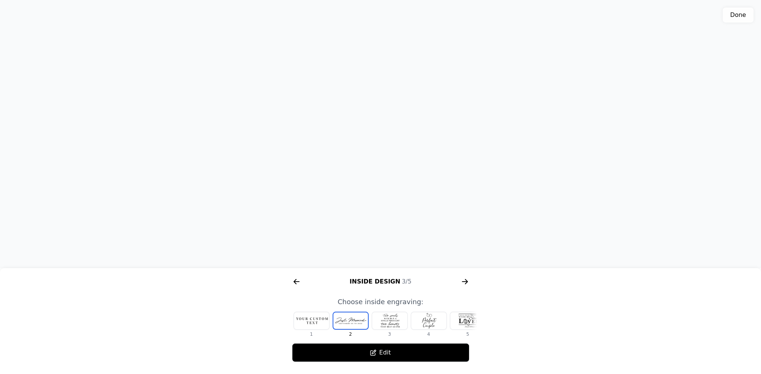
click at [465, 282] on icon "arrow right short" at bounding box center [465, 282] width 12 height 12
click at [354, 324] on div at bounding box center [350, 320] width 35 height 17
click at [397, 318] on div at bounding box center [389, 320] width 35 height 17
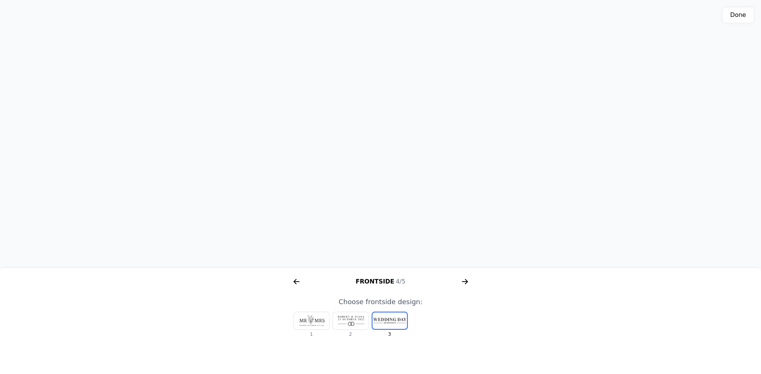
drag, startPoint x: 369, startPoint y: 164, endPoint x: 371, endPoint y: 190, distance: 26.0
click at [371, 190] on div "3D model. Use mouse, touch or arrow keys to move." at bounding box center [380, 134] width 761 height 268
click at [348, 320] on div at bounding box center [350, 320] width 35 height 17
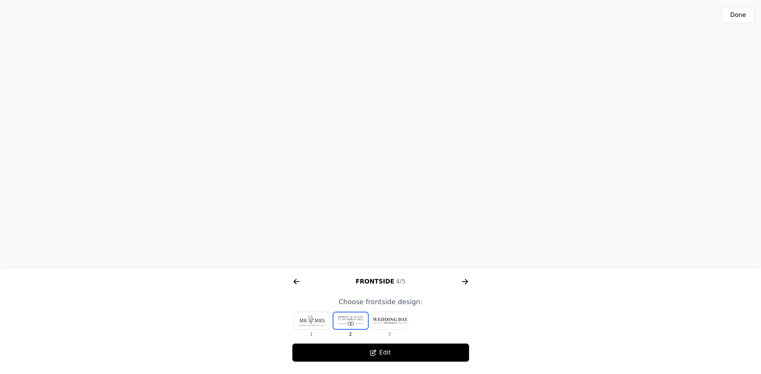
click at [388, 319] on div at bounding box center [389, 320] width 35 height 17
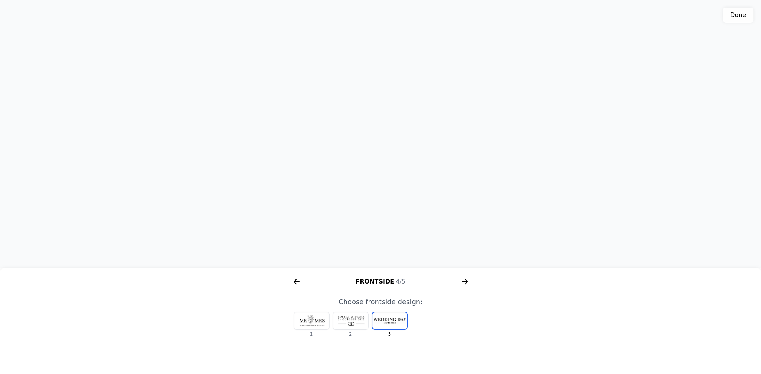
drag, startPoint x: 381, startPoint y: 136, endPoint x: 385, endPoint y: 201, distance: 65.9
click at [385, 201] on div "AR" at bounding box center [380, 134] width 761 height 268
drag, startPoint x: 376, startPoint y: 133, endPoint x: 371, endPoint y: 165, distance: 31.9
click at [371, 165] on div "3D model. Use mouse, touch or arrow keys to move." at bounding box center [380, 134] width 761 height 268
click at [349, 320] on div at bounding box center [350, 320] width 35 height 17
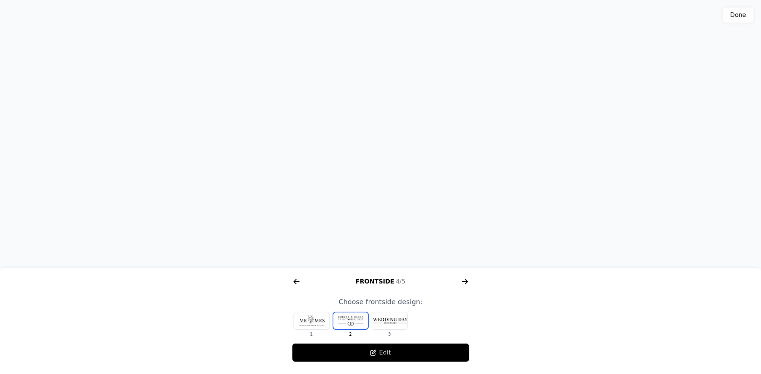
click at [468, 281] on icon "arrow right short" at bounding box center [465, 282] width 12 height 12
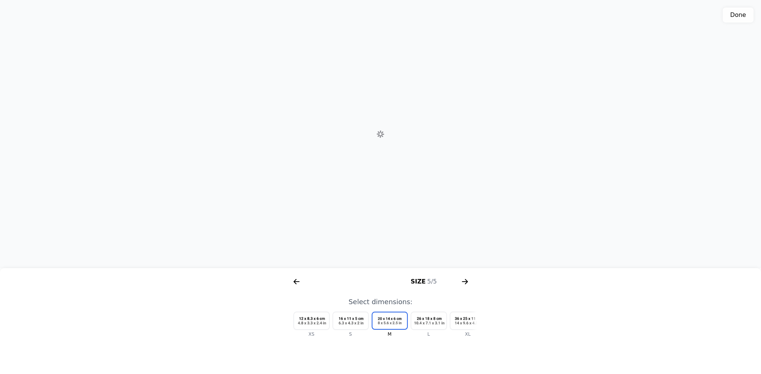
scroll to position [0, 865]
click at [430, 320] on div at bounding box center [428, 320] width 35 height 17
click at [362, 322] on div at bounding box center [366, 320] width 35 height 17
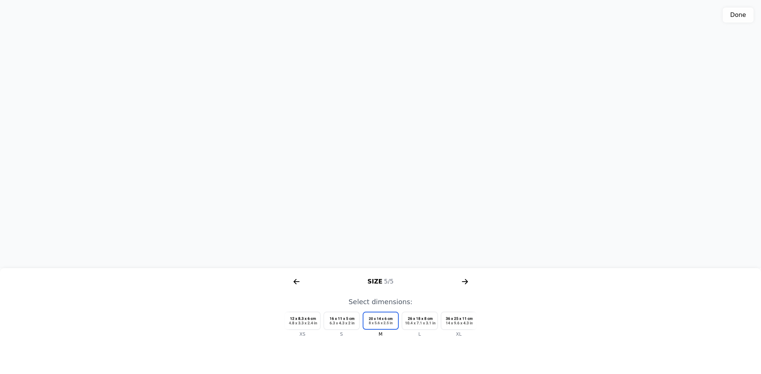
click at [421, 323] on div at bounding box center [419, 320] width 35 height 17
click at [436, 324] on div at bounding box center [444, 320] width 35 height 17
click at [406, 322] on div at bounding box center [405, 320] width 35 height 17
click at [436, 323] on div at bounding box center [444, 320] width 35 height 17
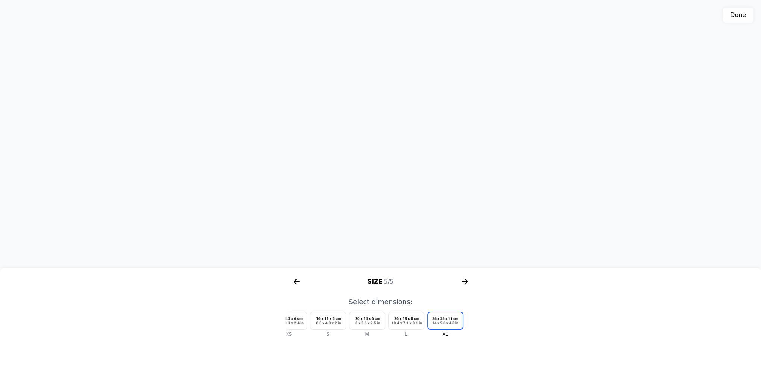
click at [412, 322] on div at bounding box center [405, 320] width 35 height 17
click at [464, 281] on icon "arrow right short" at bounding box center [465, 281] width 6 height 1
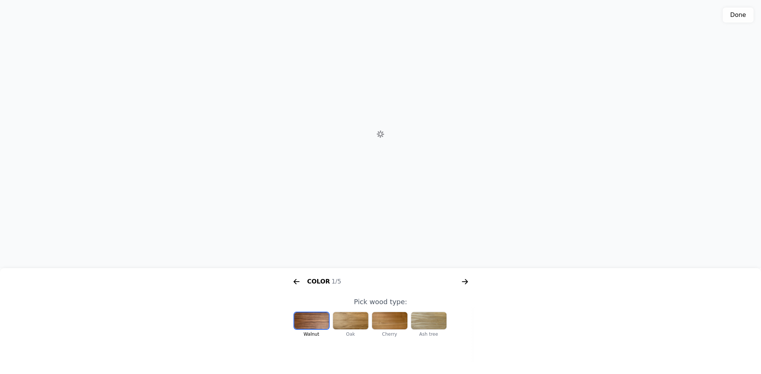
scroll to position [0, 96]
drag, startPoint x: 403, startPoint y: 196, endPoint x: 411, endPoint y: 194, distance: 8.5
click at [411, 194] on div "3D model. Use mouse, touch or arrow keys to move." at bounding box center [380, 134] width 761 height 268
click at [464, 282] on icon "arrow right short" at bounding box center [465, 282] width 12 height 12
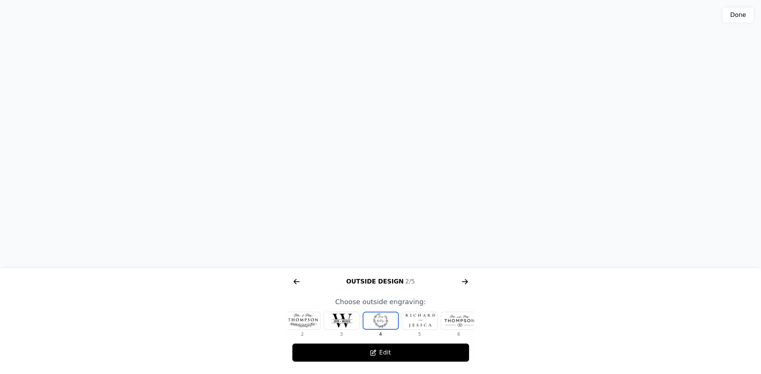
click at [464, 282] on icon "arrow right short" at bounding box center [465, 282] width 12 height 12
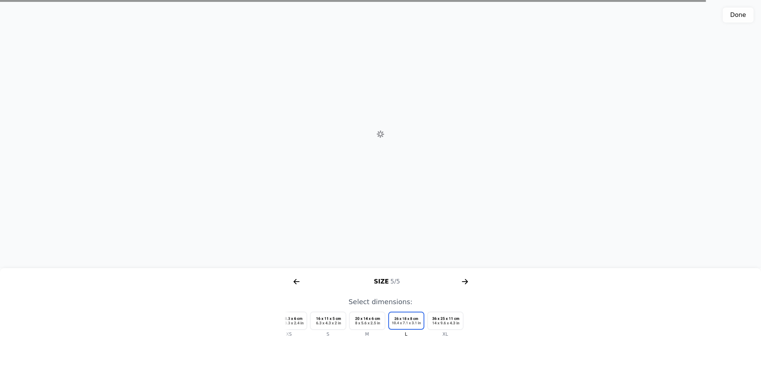
scroll to position [0, 865]
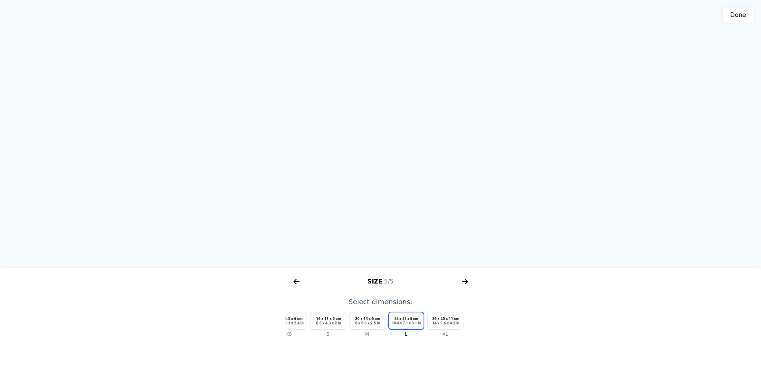
click at [743, 18] on button "Done" at bounding box center [737, 15] width 31 height 15
type textarea "Box size: L 1. Box color: Col-1 (Walnut) 2. Inside design: In-2 3. Frontside de…"
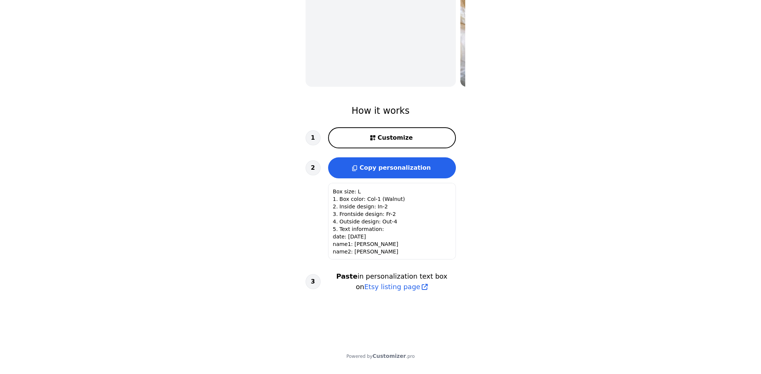
scroll to position [0, 0]
click at [406, 167] on span "Copy personalization" at bounding box center [394, 167] width 71 height 7
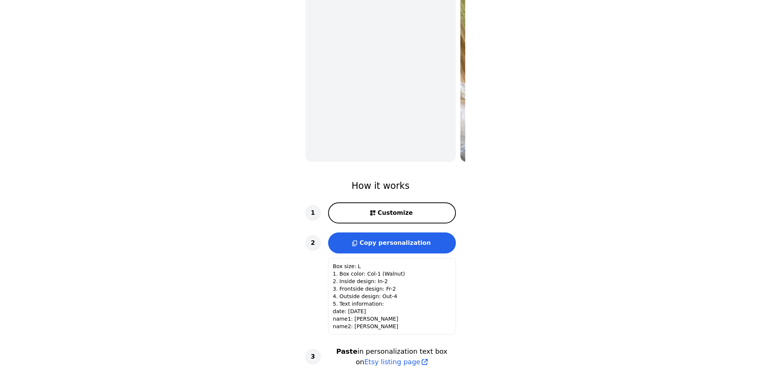
scroll to position [0, 0]
